Goal: Task Accomplishment & Management: Complete application form

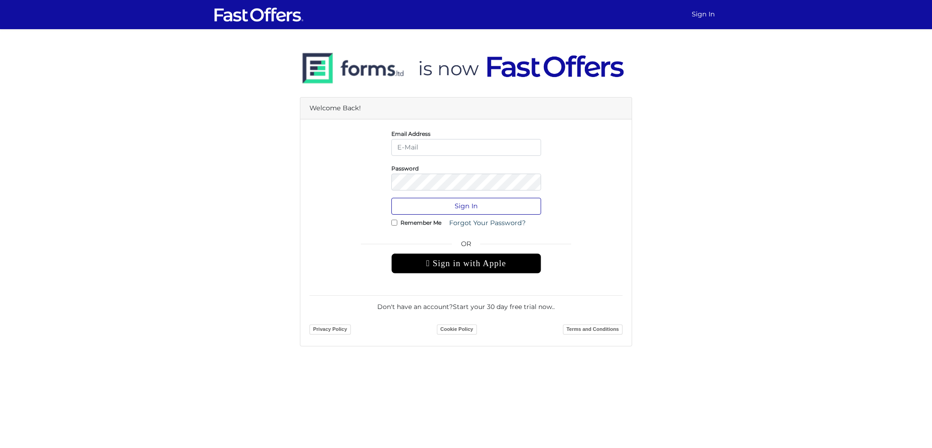
type input "[EMAIL_ADDRESS][DOMAIN_NAME]"
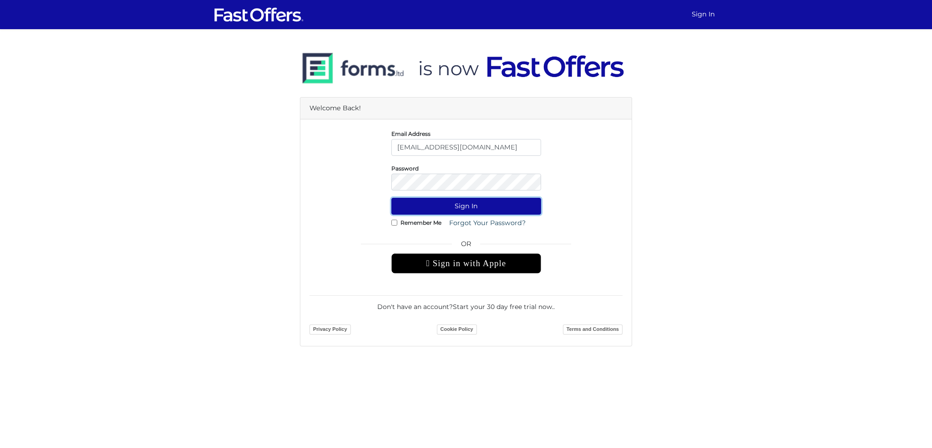
click at [426, 205] on button "Sign In" at bounding box center [467, 206] width 150 height 17
